Goal: Navigation & Orientation: Find specific page/section

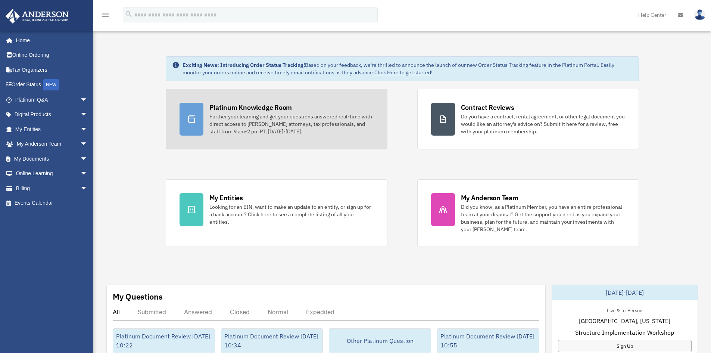
click at [266, 106] on link "Platinum Knowledge Room Further your learning and get your questions answered r…" at bounding box center [277, 119] width 222 height 60
